Goal: Find contact information: Find contact information

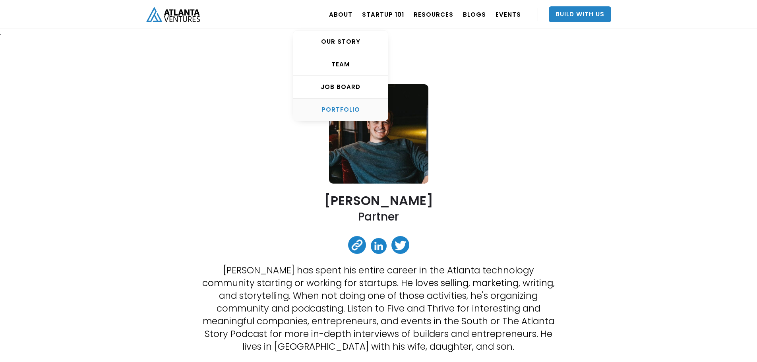
click at [340, 114] on link "PORTFOLIO" at bounding box center [340, 110] width 95 height 22
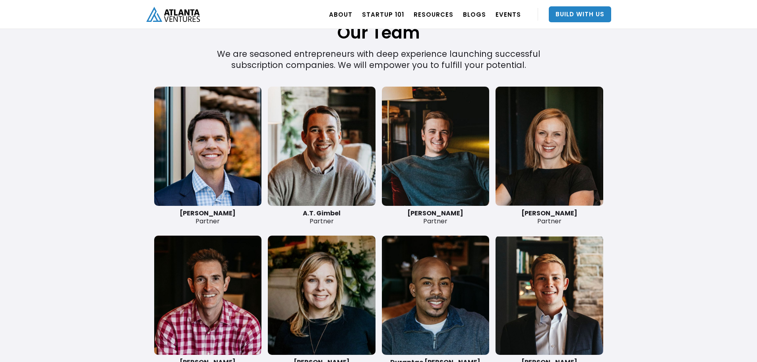
scroll to position [1837, 0]
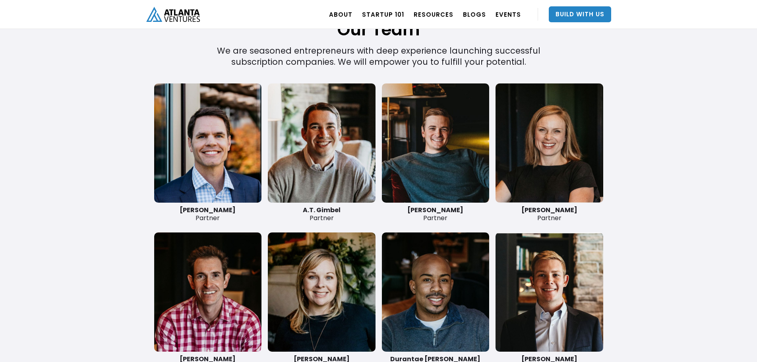
click at [414, 157] on link at bounding box center [436, 142] width 108 height 119
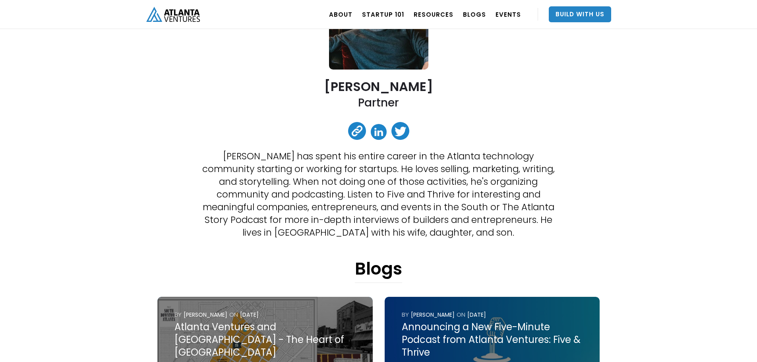
scroll to position [119, 0]
